Goal: Find specific fact: Find specific fact

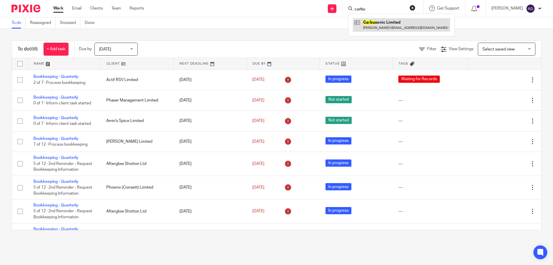
type input "carbu"
click at [382, 24] on link at bounding box center [401, 24] width 97 height 13
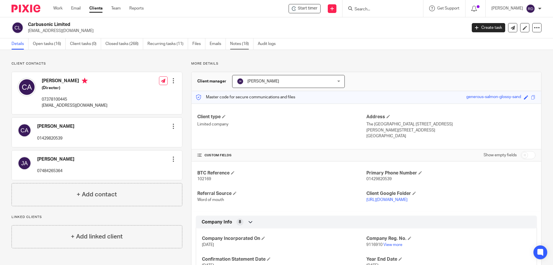
click at [237, 44] on link "Notes (18)" at bounding box center [241, 43] width 23 height 11
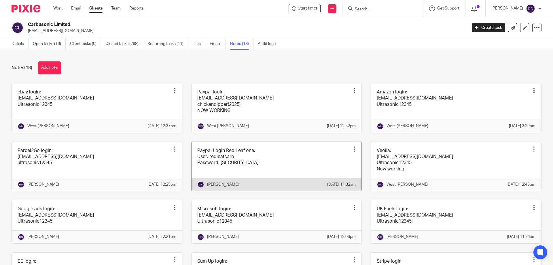
scroll to position [154, 0]
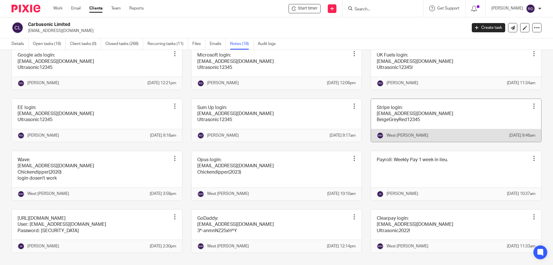
click at [407, 130] on link at bounding box center [456, 120] width 170 height 43
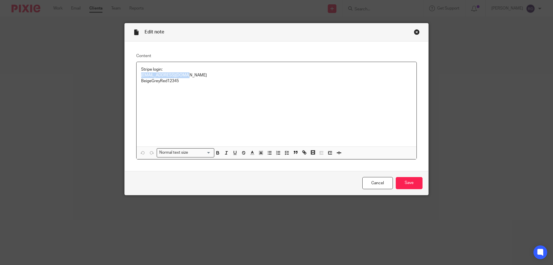
drag, startPoint x: 184, startPoint y: 74, endPoint x: 134, endPoint y: 73, distance: 50.4
click at [127, 74] on div "Content Stripe login: info@carbusonic.co.uk BeigeGreyRed12345 Normal text size …" at bounding box center [277, 105] width 304 height 129
copy p "info@carbusonic.co.uk"
click at [187, 95] on div "Stripe login: info@carbusonic.co.uk BeigeGreyRed12345" at bounding box center [277, 104] width 280 height 84
drag, startPoint x: 180, startPoint y: 84, endPoint x: 122, endPoint y: 84, distance: 57.6
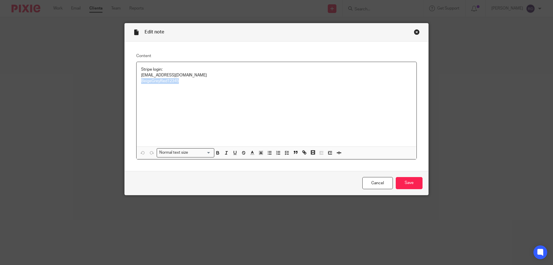
click at [125, 84] on div "Content Stripe login: info@carbusonic.co.uk BeigeGreyRed12345 Normal text size …" at bounding box center [277, 105] width 304 height 129
copy p "BeigeGreyRed12345"
drag, startPoint x: 179, startPoint y: 111, endPoint x: 193, endPoint y: 104, distance: 15.9
click at [180, 111] on div "Stripe login: info@carbusonic.co.uk BeigeGreyRed12345" at bounding box center [277, 104] width 280 height 84
